Goal: Use online tool/utility: Utilize a website feature to perform a specific function

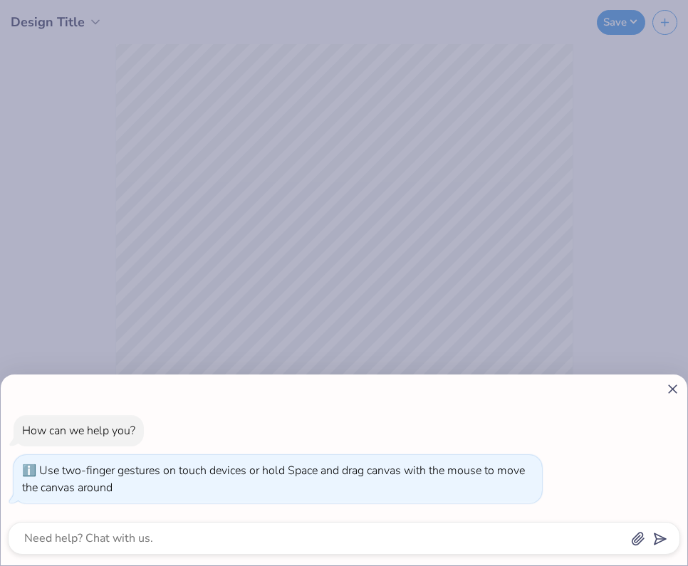
drag, startPoint x: 167, startPoint y: 389, endPoint x: 148, endPoint y: 379, distance: 21.3
type input "1"
click at [148, 379] on body "Design Title Save Image AI Stuck? Designs Add Text Upload Greek Clipart & logos…" at bounding box center [344, 283] width 688 height 566
click at [673, 388] on line at bounding box center [673, 389] width 8 height 8
type textarea "x"
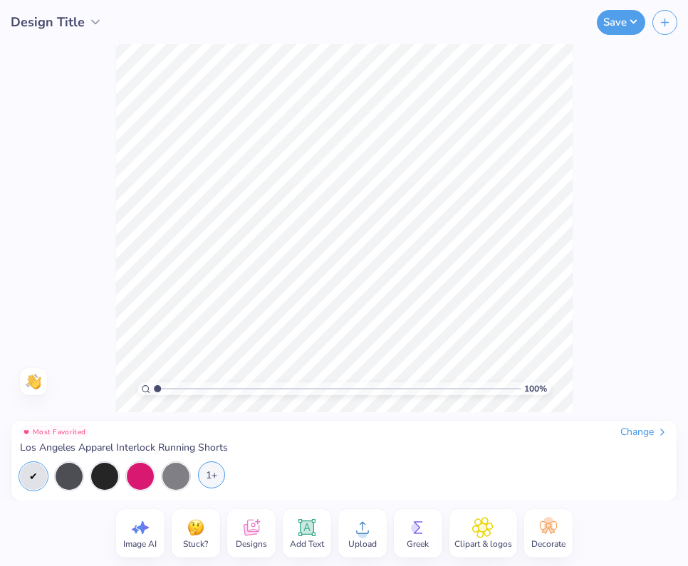
click at [214, 476] on div "1+" at bounding box center [211, 474] width 27 height 27
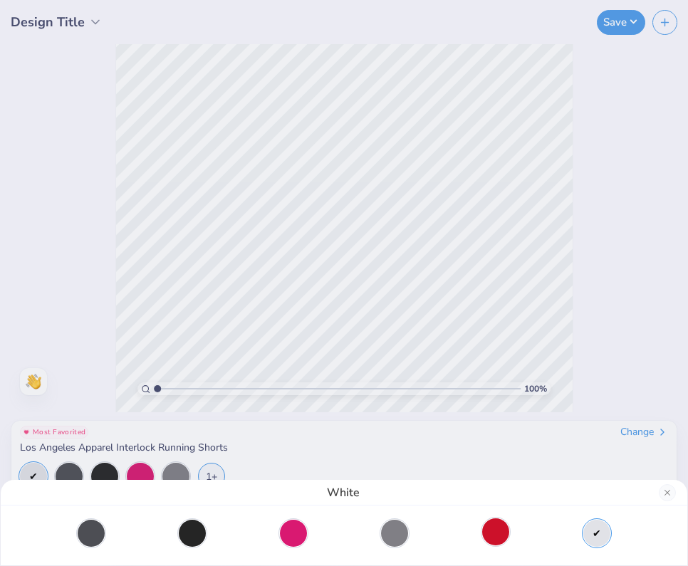
click at [498, 532] on div at bounding box center [495, 531] width 27 height 27
click at [395, 533] on div at bounding box center [394, 531] width 27 height 27
click at [288, 538] on div at bounding box center [293, 531] width 27 height 27
click at [198, 530] on div at bounding box center [192, 531] width 27 height 27
click at [93, 530] on div at bounding box center [91, 531] width 27 height 27
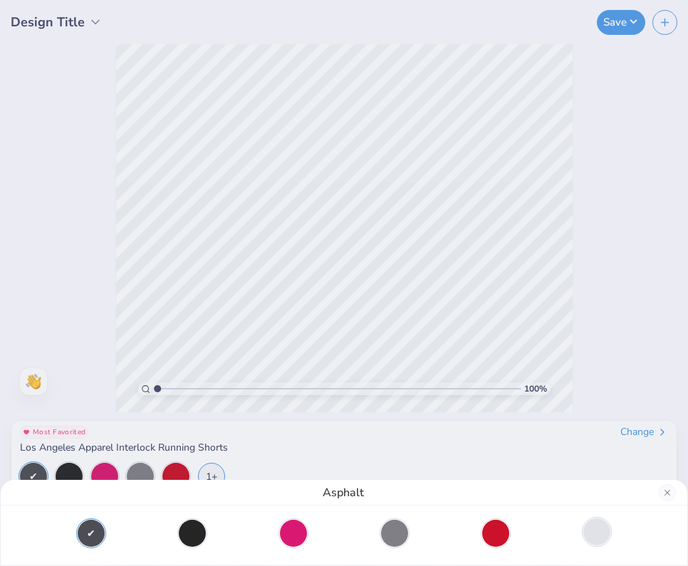
click at [604, 531] on div at bounding box center [596, 531] width 27 height 27
click at [508, 442] on div "White" at bounding box center [344, 283] width 688 height 566
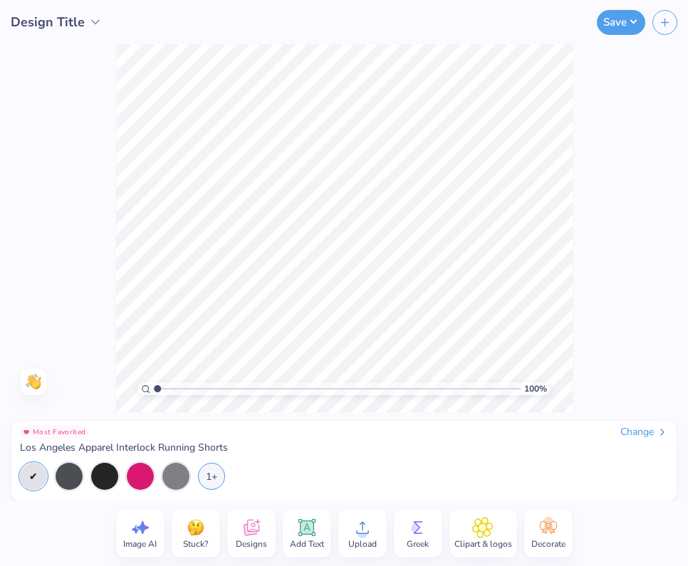
click at [305, 538] on icon at bounding box center [306, 527] width 21 height 21
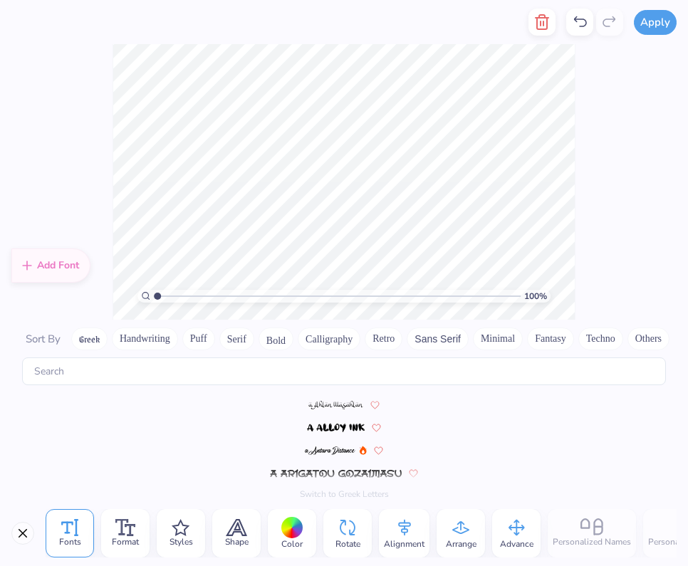
scroll to position [6188, 0]
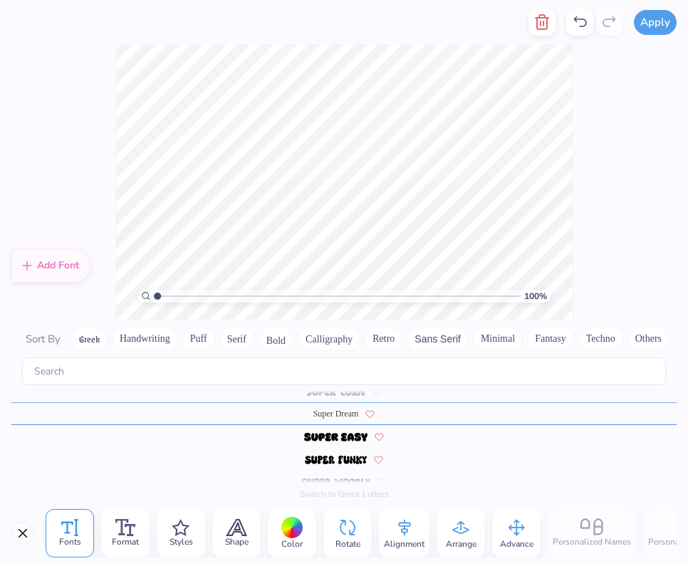
click at [575, 31] on div at bounding box center [579, 22] width 27 height 27
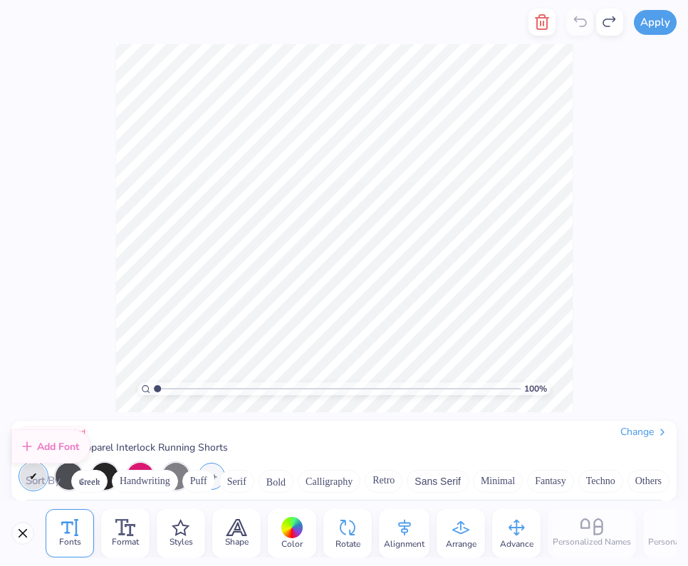
scroll to position [6208, 0]
